Goal: Task Accomplishment & Management: Complete application form

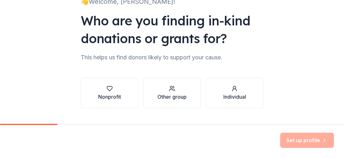
scroll to position [63, 0]
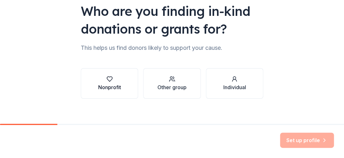
click at [104, 88] on div "Nonprofit" at bounding box center [109, 87] width 23 height 8
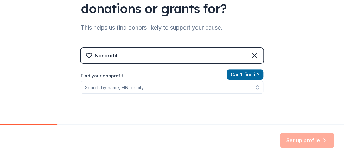
scroll to position [95, 0]
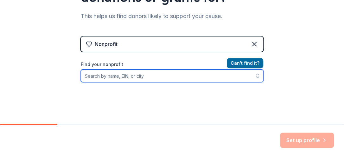
click at [255, 75] on icon "button" at bounding box center [258, 76] width 6 height 6
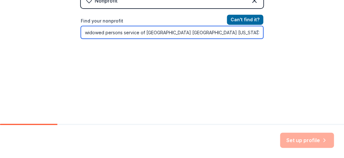
scroll to position [147, 0]
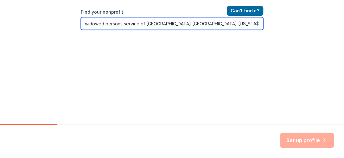
click at [257, 24] on icon "button" at bounding box center [258, 24] width 3 height 1
type input "widowed persons service of [GEOGRAPHIC_DATA] [GEOGRAPHIC_DATA] [US_STATE]"
click at [258, 24] on icon "button" at bounding box center [258, 23] width 6 height 6
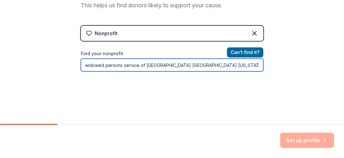
scroll to position [95, 0]
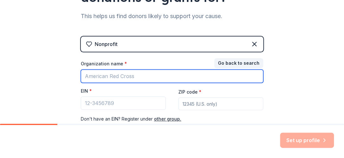
click at [97, 79] on input "Organization name *" at bounding box center [172, 75] width 183 height 13
type input "Widowed Persons Service of [GEOGRAPHIC_DATA]"
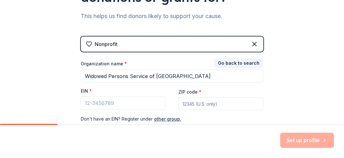
type input "76063"
click at [95, 91] on div "EIN *" at bounding box center [123, 92] width 85 height 9
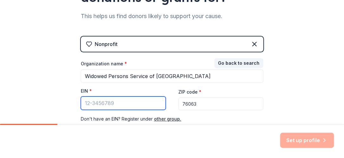
click at [97, 104] on input "EIN *" at bounding box center [123, 102] width 85 height 13
type input "1"
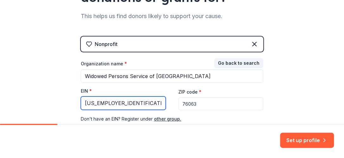
type input "[US_EMPLOYER_IDENTIFICATION_NUMBER]"
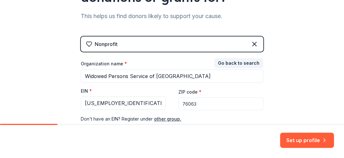
click at [196, 103] on input "76063" at bounding box center [221, 103] width 85 height 13
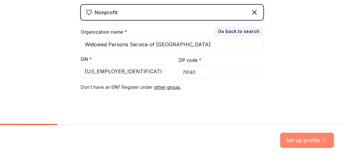
type input "76140"
click at [304, 143] on button "Set up profile" at bounding box center [307, 140] width 54 height 15
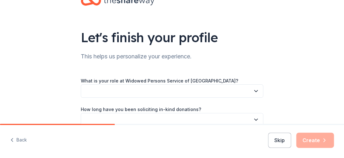
scroll to position [32, 0]
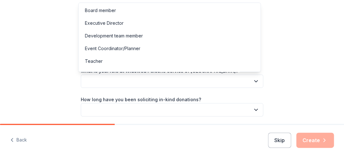
click at [136, 82] on button "button" at bounding box center [172, 81] width 183 height 13
click at [96, 11] on div "Board member" at bounding box center [100, 11] width 31 height 8
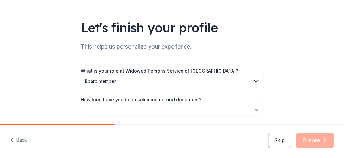
scroll to position [63, 0]
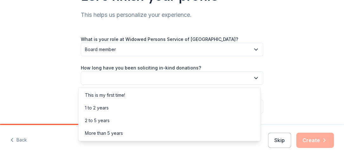
click at [253, 78] on icon "button" at bounding box center [256, 78] width 6 height 6
click at [112, 96] on div "This is my first time!" at bounding box center [105, 95] width 40 height 8
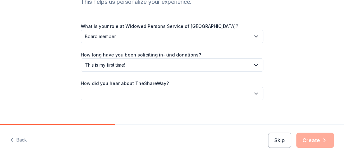
scroll to position [83, 0]
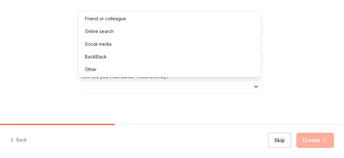
click at [254, 88] on icon "button" at bounding box center [256, 86] width 6 height 6
click at [98, 32] on div "Online search" at bounding box center [99, 32] width 29 height 8
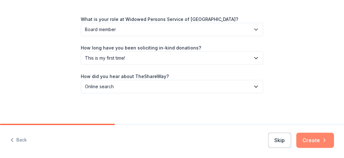
click at [318, 140] on button "Create" at bounding box center [316, 140] width 38 height 15
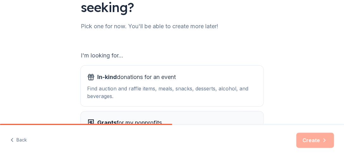
scroll to position [69, 0]
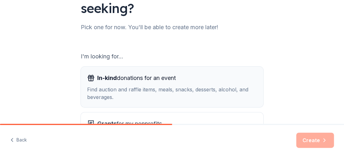
click at [105, 78] on span "In-kind" at bounding box center [107, 78] width 20 height 7
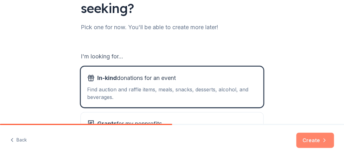
click at [319, 140] on button "Create" at bounding box center [316, 140] width 38 height 15
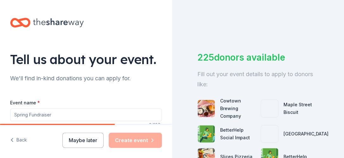
scroll to position [32, 0]
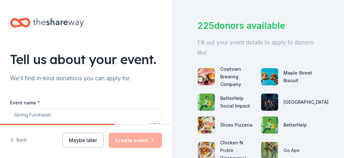
click at [37, 114] on input "Event name *" at bounding box center [86, 114] width 152 height 13
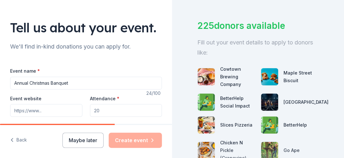
scroll to position [63, 0]
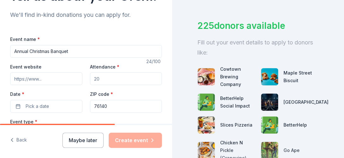
type input "Annual Christmas Banquet"
click at [119, 67] on div "Attendance *" at bounding box center [126, 74] width 72 height 23
click at [105, 80] on input "Attendance *" at bounding box center [126, 78] width 72 height 13
type input "200"
click at [53, 95] on label "Date *" at bounding box center [46, 94] width 72 height 6
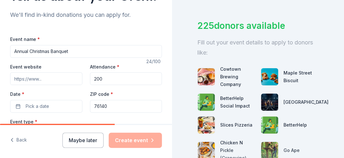
click at [53, 100] on button "Pick a date" at bounding box center [46, 106] width 72 height 13
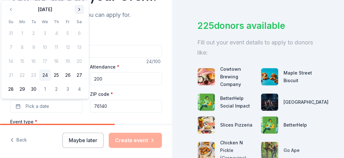
click at [79, 11] on button "Go to next month" at bounding box center [79, 9] width 9 height 9
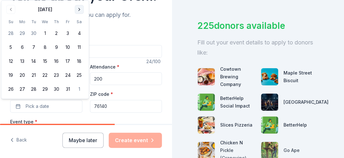
click at [79, 11] on button "Go to next month" at bounding box center [79, 9] width 9 height 9
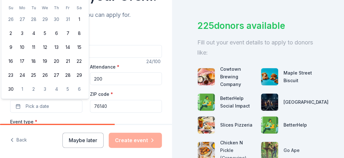
click at [79, 11] on th "Sa" at bounding box center [79, 7] width 11 height 7
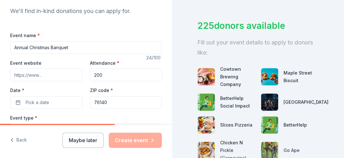
scroll to position [77, 0]
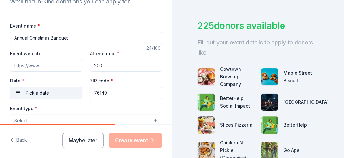
click at [33, 95] on span "Pick a date" at bounding box center [37, 93] width 23 height 8
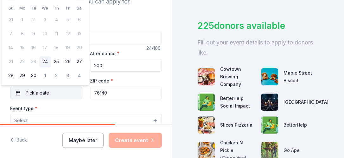
click at [42, 95] on span "Pick a date" at bounding box center [37, 93] width 23 height 8
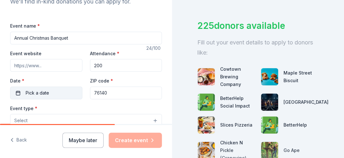
click at [18, 93] on button "Pick a date" at bounding box center [46, 93] width 72 height 13
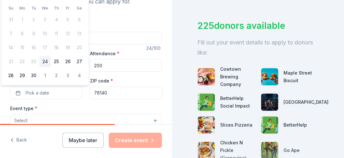
click at [10, 35] on td "7" at bounding box center [10, 33] width 11 height 11
click at [10, 33] on td "7" at bounding box center [10, 33] width 11 height 11
click at [84, 26] on tbody "31 1 2 3 4 5 6 7 8 9 10 11 12 13 14 15 16 17 18 19 20 21 22 23 24 25 26 27 28 2…" at bounding box center [45, 47] width 80 height 70
click at [84, 4] on div "[DATE] Su Mo Tu We Th Fr Sa 31 1 2 3 4 5 6 7 8 9 10 11 12 13 14 15 16 17 18 19 …" at bounding box center [45, 36] width 80 height 90
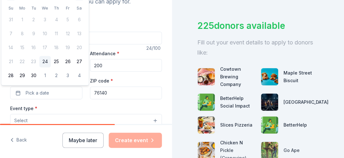
drag, startPoint x: 86, startPoint y: 85, endPoint x: 12, endPoint y: 84, distance: 73.6
click at [12, 84] on div "[DATE] Su Mo Tu We Th Fr Sa 31 1 2 3 4 5 6 7 8 9 10 11 12 13 14 15 16 17 18 19 …" at bounding box center [45, 36] width 88 height 99
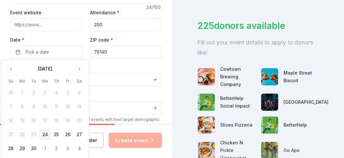
scroll to position [140, 0]
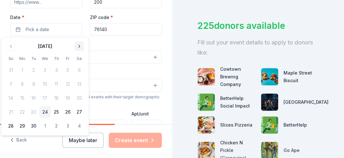
click at [79, 47] on button "Go to next month" at bounding box center [79, 46] width 9 height 9
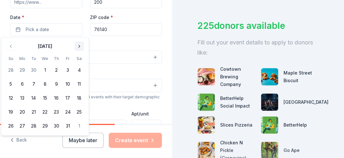
click at [79, 47] on button "Go to next month" at bounding box center [79, 46] width 9 height 9
click at [11, 83] on button "7" at bounding box center [10, 83] width 11 height 11
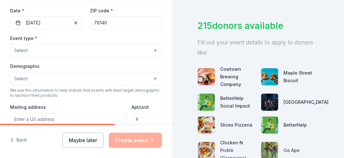
scroll to position [181, 0]
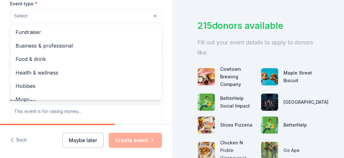
click at [150, 16] on button "Select" at bounding box center [86, 15] width 152 height 13
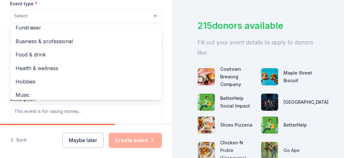
scroll to position [0, 0]
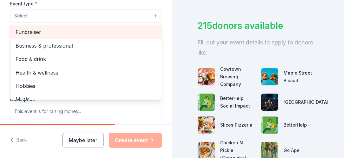
click at [28, 31] on span "Fundraiser" at bounding box center [86, 32] width 141 height 8
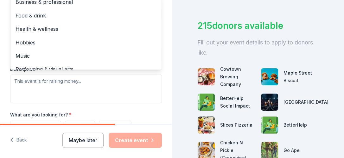
click at [69, 116] on div "Event name * Annual Christmas Banquet 24 /100 Event website Attendance * 200 Da…" at bounding box center [86, 33] width 152 height 294
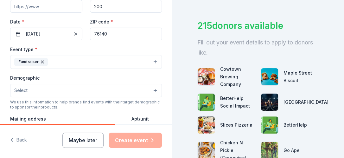
click at [150, 92] on button "Select" at bounding box center [86, 90] width 152 height 13
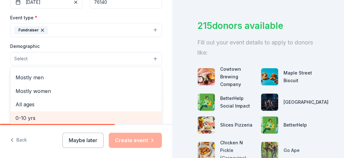
scroll to position [0, 0]
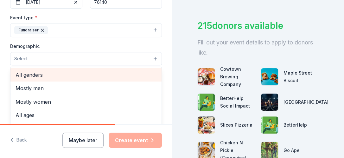
click at [31, 73] on span "All genders" at bounding box center [86, 75] width 141 height 8
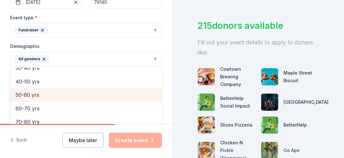
scroll to position [199, 0]
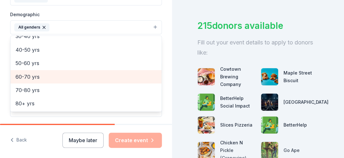
click at [29, 77] on span "60-70 yrs" at bounding box center [86, 77] width 141 height 8
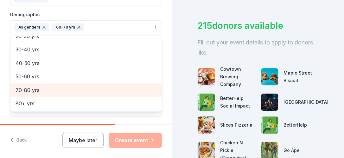
click at [23, 89] on span "70-80 yrs" at bounding box center [86, 90] width 141 height 8
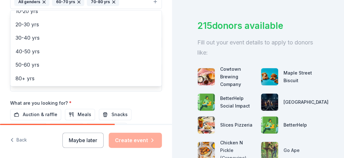
scroll to position [299, 0]
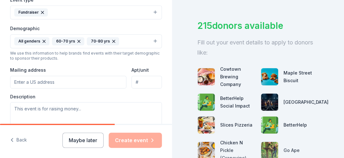
scroll to position [196, 0]
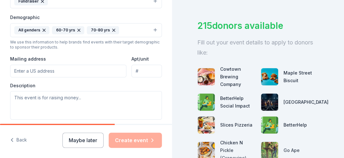
click at [63, 74] on input "Mailing address" at bounding box center [68, 71] width 116 height 13
click at [94, 72] on input "1909 Yarmouth Ct" at bounding box center [68, 71] width 116 height 13
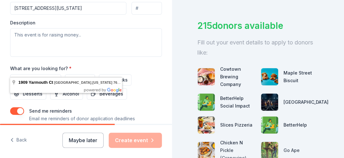
scroll to position [260, 0]
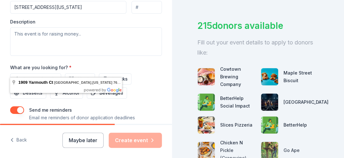
type input "[STREET_ADDRESS][US_STATE]"
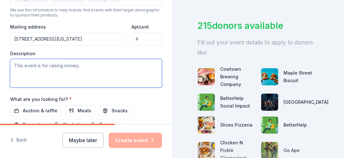
click at [85, 64] on textarea at bounding box center [86, 73] width 152 height 29
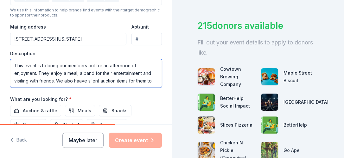
scroll to position [4, 0]
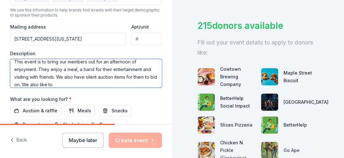
click at [77, 83] on textarea "This event is to bring our members out for an afternoon of enjoyment. They enjo…" at bounding box center [86, 73] width 152 height 29
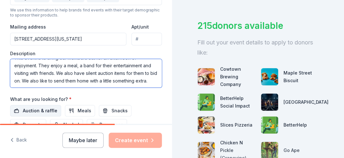
type textarea "This event is to bring our members out for an afternoon of enjoyment. They enjo…"
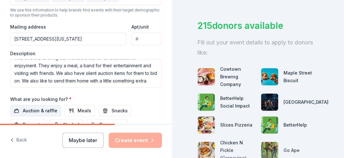
click at [30, 110] on span "Auction & raffle" at bounding box center [40, 111] width 35 height 8
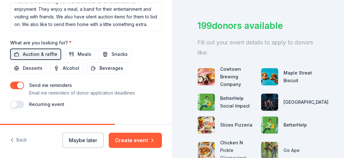
scroll to position [292, 0]
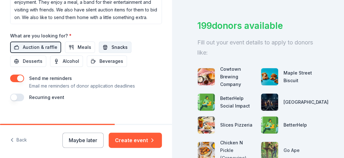
click at [115, 47] on span "Snacks" at bounding box center [120, 47] width 16 height 8
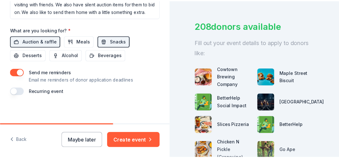
scroll to position [299, 0]
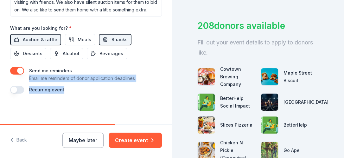
drag, startPoint x: 27, startPoint y: 75, endPoint x: 147, endPoint y: 85, distance: 119.7
click at [147, 85] on div "Send me reminders Email me reminders of donor application deadlines Recurring e…" at bounding box center [86, 80] width 152 height 27
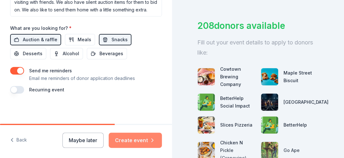
click at [141, 140] on button "Create event" at bounding box center [135, 140] width 53 height 15
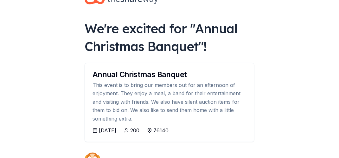
scroll to position [32, 0]
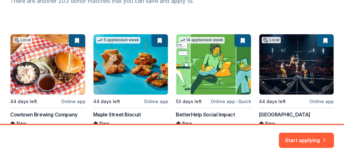
scroll to position [127, 0]
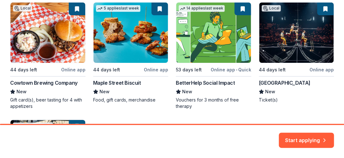
click at [63, 84] on div "Local 44 days left Online app Cowtown Brewing Company New Gift card(s), beer ta…" at bounding box center [172, 111] width 324 height 218
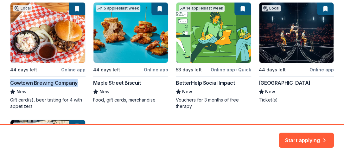
click at [63, 84] on div "Local 44 days left Online app Cowtown Brewing Company New Gift card(s), beer ta…" at bounding box center [172, 111] width 324 height 218
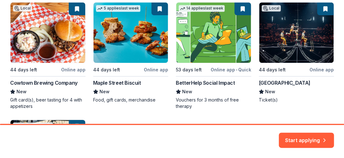
click at [62, 92] on div "Local 44 days left Online app Cowtown Brewing Company New Gift card(s), beer ta…" at bounding box center [172, 111] width 324 height 218
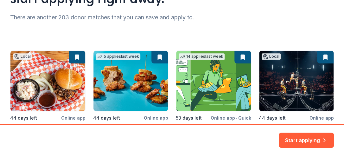
scroll to position [69, 0]
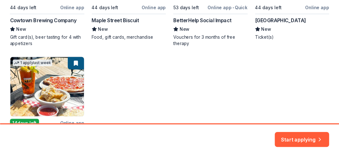
scroll to position [159, 0]
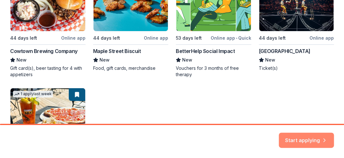
click at [319, 140] on button "Start applying" at bounding box center [306, 136] width 55 height 15
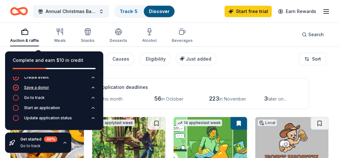
scroll to position [32, 0]
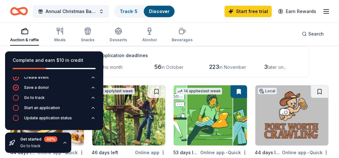
click at [227, 53] on div "Application deadlines" at bounding box center [201, 56] width 202 height 8
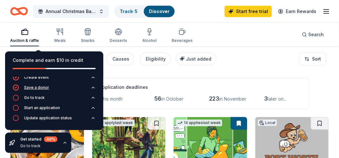
drag, startPoint x: 58, startPoint y: 95, endPoint x: 60, endPoint y: 91, distance: 4.1
click at [60, 91] on div "Create event Save a donor Go to track Start an application Update application s…" at bounding box center [54, 102] width 98 height 56
click at [92, 108] on icon "button" at bounding box center [93, 107] width 3 height 1
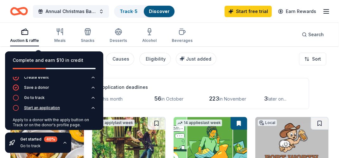
click at [91, 108] on icon "button" at bounding box center [93, 107] width 5 height 5
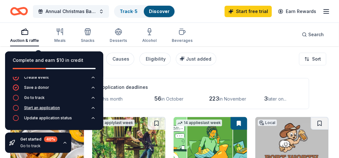
click at [41, 108] on div "Start an application" at bounding box center [42, 107] width 36 height 5
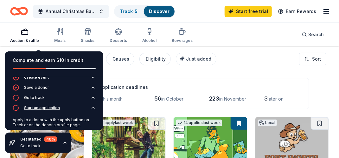
click at [41, 108] on div "Start an application" at bounding box center [42, 107] width 36 height 5
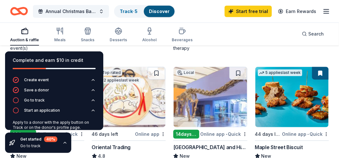
scroll to position [109, 0]
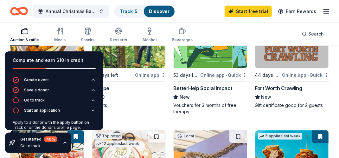
click at [64, 142] on icon "button" at bounding box center [65, 142] width 3 height 1
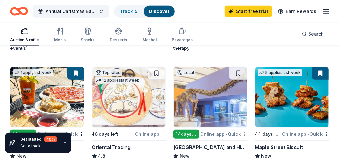
scroll to position [204, 0]
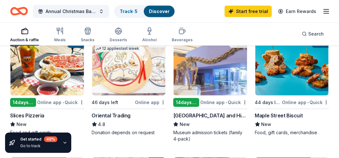
click at [213, 102] on div "Online app • Quick" at bounding box center [224, 102] width 47 height 8
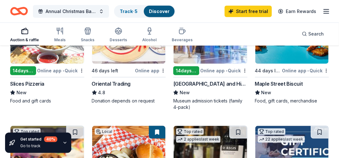
click at [291, 69] on div "Online app • Quick" at bounding box center [305, 71] width 47 height 8
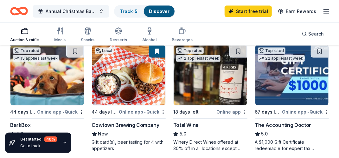
scroll to position [331, 0]
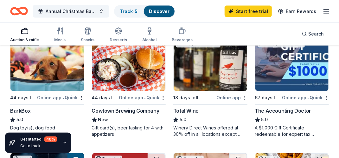
click at [131, 98] on div "Online app • Quick" at bounding box center [142, 98] width 47 height 8
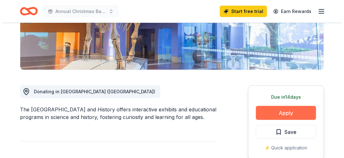
scroll to position [127, 0]
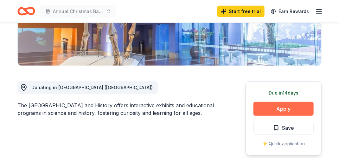
click at [283, 106] on button "Apply" at bounding box center [284, 109] width 60 height 14
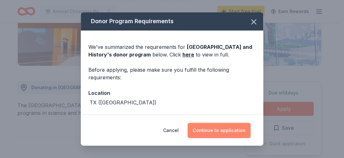
click at [229, 128] on button "Continue to application" at bounding box center [219, 130] width 63 height 15
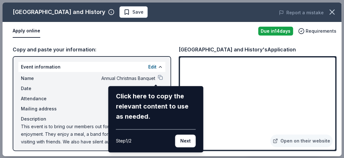
scroll to position [1, 0]
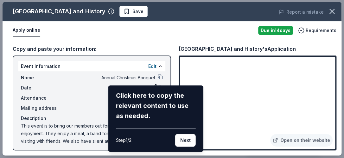
click at [155, 78] on div "Fort Worth Museum of Science and History Save Report a mistake Apply online Due…" at bounding box center [172, 79] width 339 height 154
click at [186, 137] on button "Next" at bounding box center [185, 140] width 21 height 13
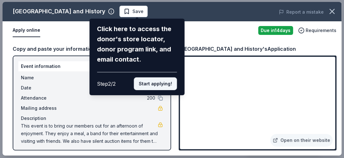
click at [149, 84] on button "Start applying!" at bounding box center [155, 83] width 43 height 13
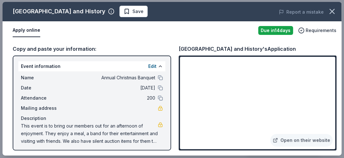
drag, startPoint x: 167, startPoint y: 101, endPoint x: 168, endPoint y: 126, distance: 24.7
click at [168, 126] on div "Fort Worth Museum of Science and History Save Report a mistake Apply online Due…" at bounding box center [172, 79] width 339 height 154
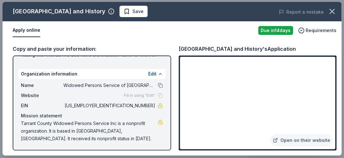
scroll to position [0, 0]
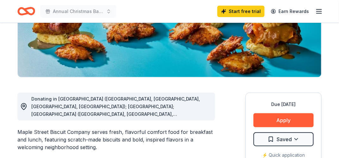
scroll to position [127, 0]
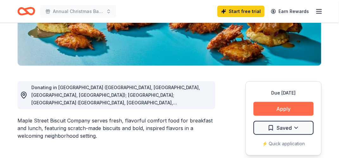
click at [290, 108] on button "Apply" at bounding box center [284, 109] width 60 height 14
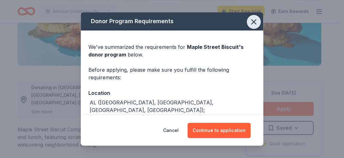
click at [250, 22] on icon "button" at bounding box center [254, 21] width 9 height 9
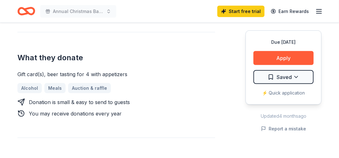
scroll to position [258, 0]
